Goal: Information Seeking & Learning: Learn about a topic

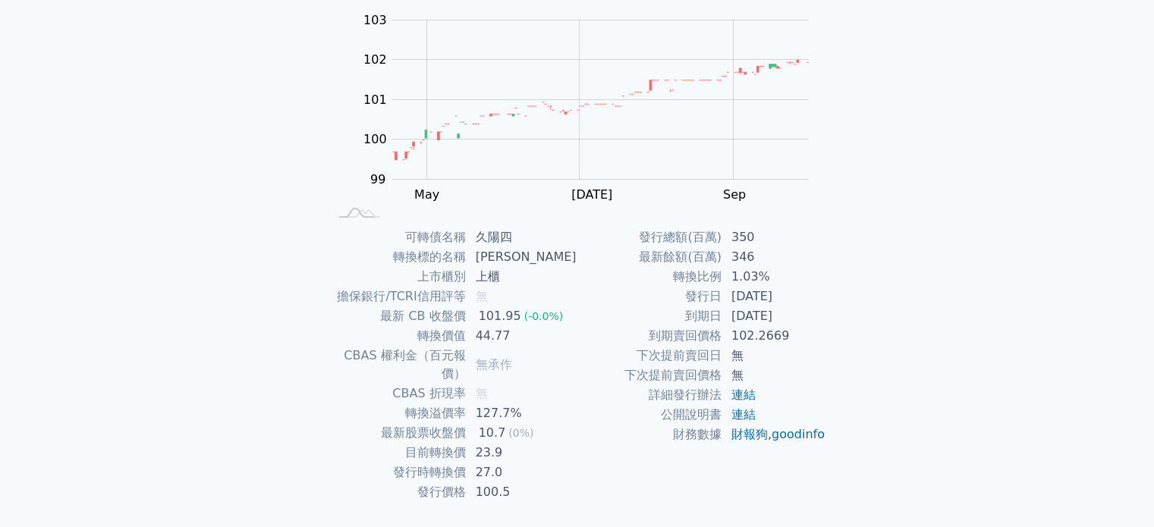
scroll to position [175, 0]
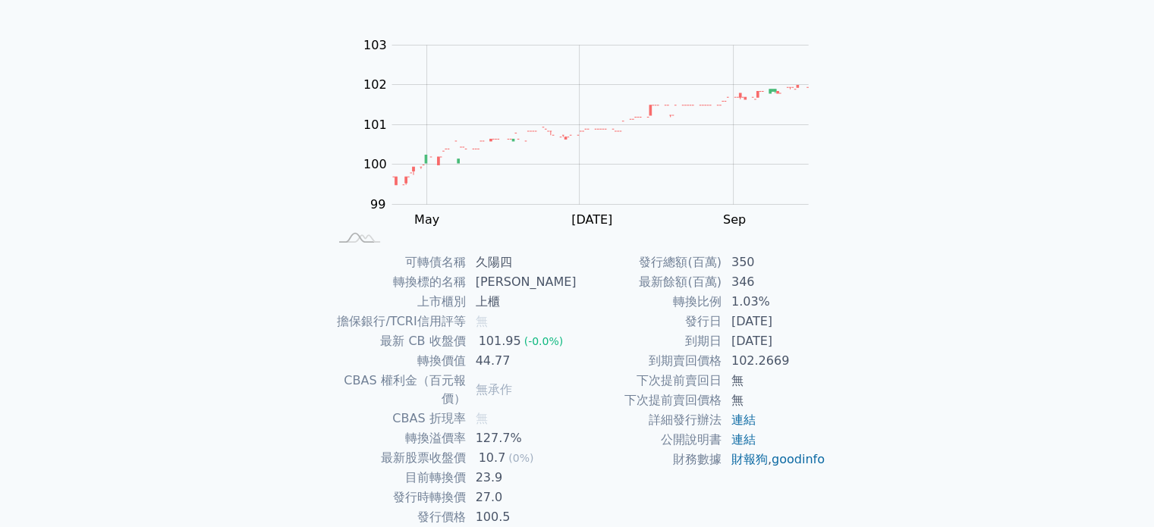
scroll to position [152, 0]
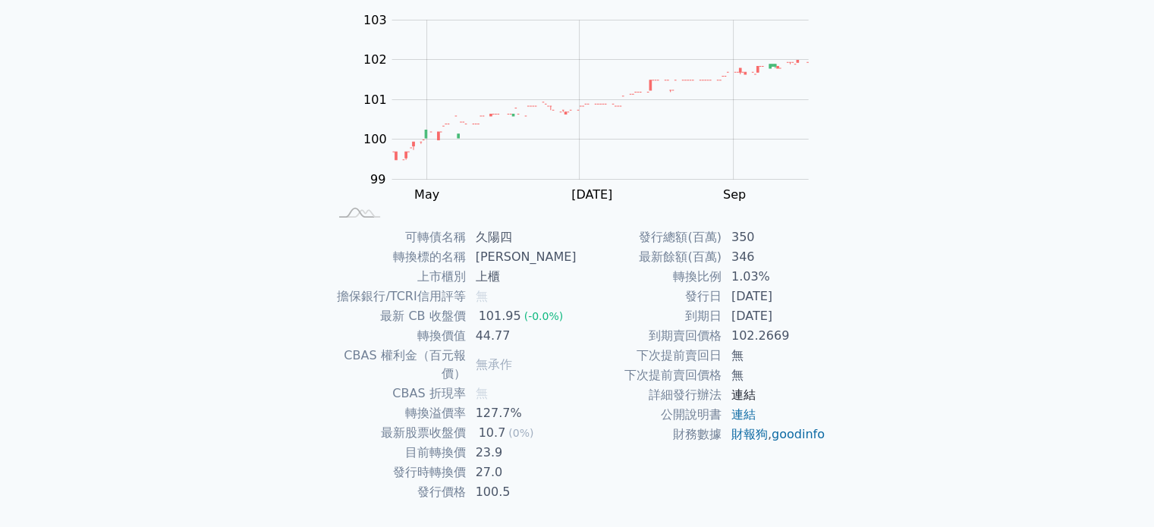
click at [737, 396] on link "連結" at bounding box center [743, 395] width 24 height 14
click at [749, 395] on link "連結" at bounding box center [743, 395] width 24 height 14
click at [740, 414] on link "連結" at bounding box center [743, 414] width 24 height 14
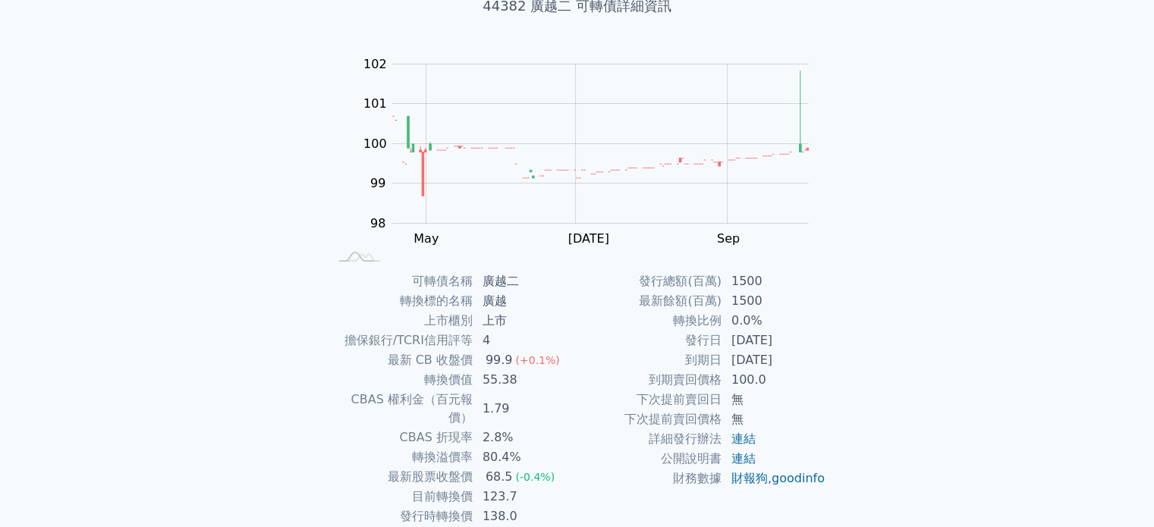
scroll to position [152, 0]
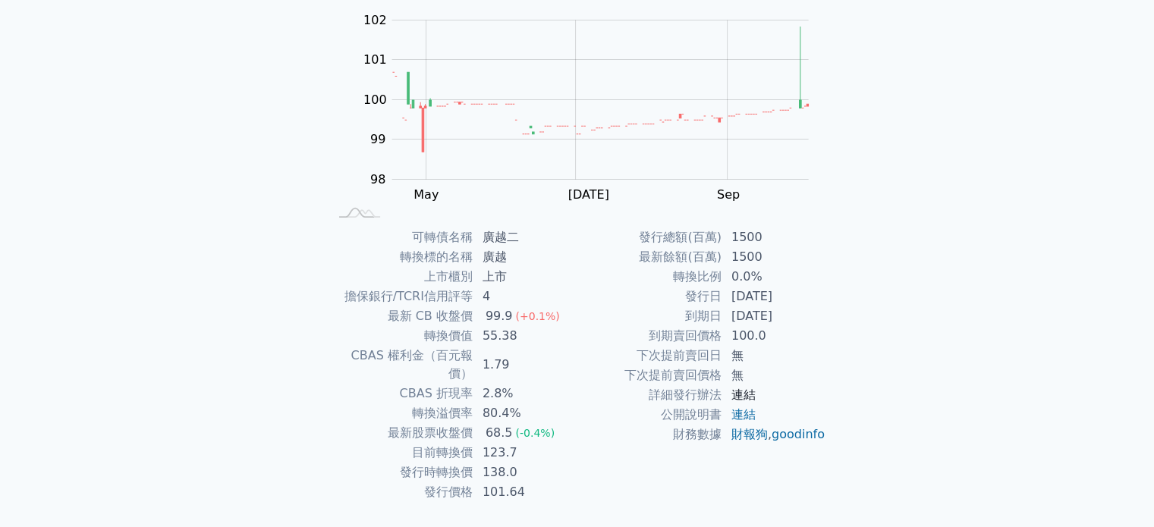
click at [737, 393] on link "連結" at bounding box center [743, 395] width 24 height 14
